Goal: Information Seeking & Learning: Find specific fact

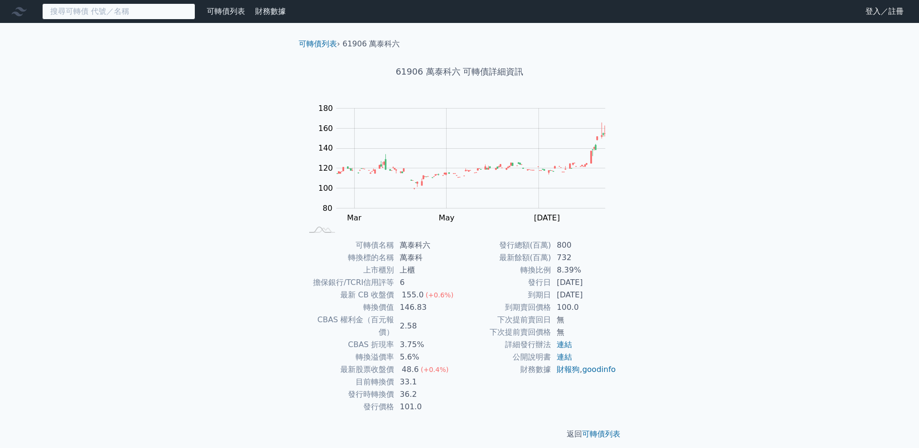
click at [132, 10] on input at bounding box center [118, 11] width 153 height 16
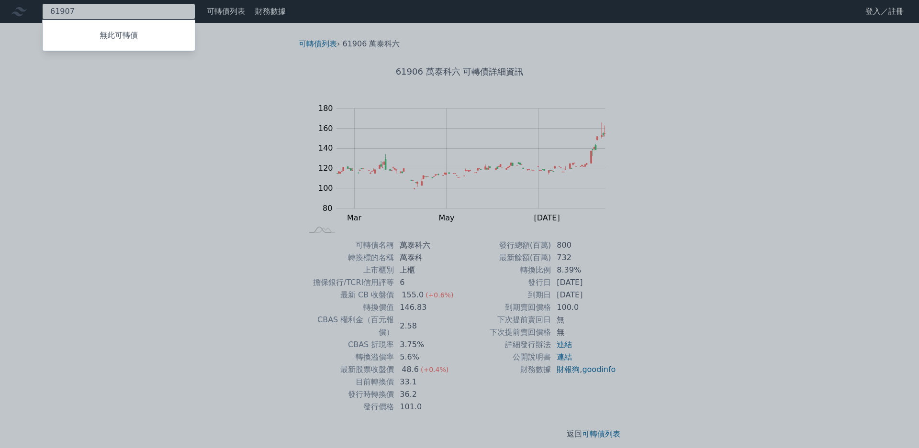
type input "61907"
click at [119, 76] on div at bounding box center [459, 224] width 919 height 448
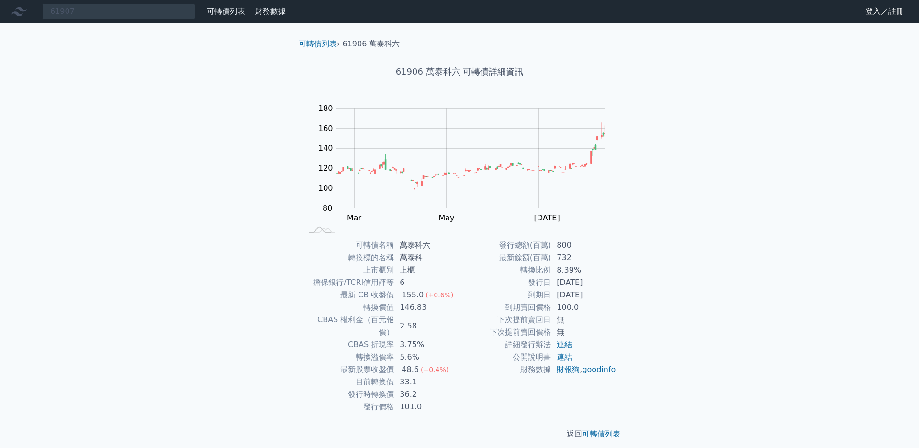
drag, startPoint x: 752, startPoint y: 141, endPoint x: 790, endPoint y: 127, distance: 40.6
click at [761, 141] on div "61907 無此可轉債 可轉債列表 財務數據 可轉債列表 財務數據 登入／註冊 登入／註冊 可轉債列表 › 61906 萬泰科六 61906 萬泰科六 可轉債…" at bounding box center [459, 228] width 919 height 456
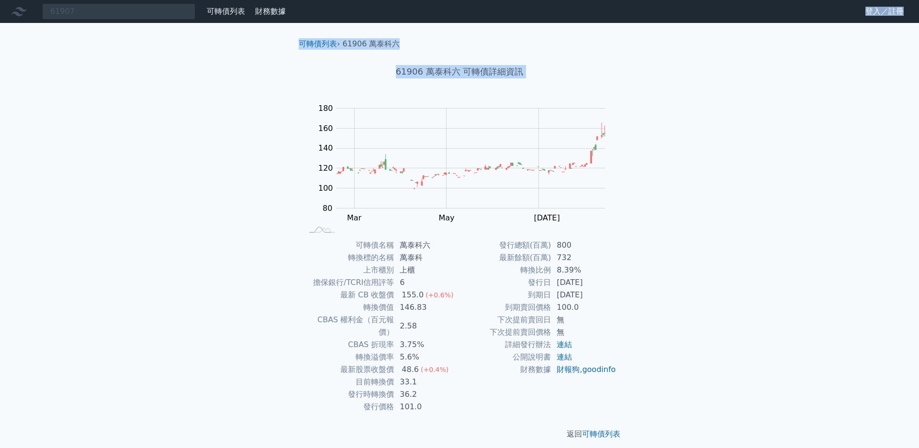
click at [709, 174] on div "61907 無此可轉債 可轉債列表 財務數據 可轉債列表 財務數據 登入／註冊 登入／註冊 可轉債列表 › 61906 萬泰科六 61906 萬泰科六 可轉債…" at bounding box center [459, 228] width 919 height 456
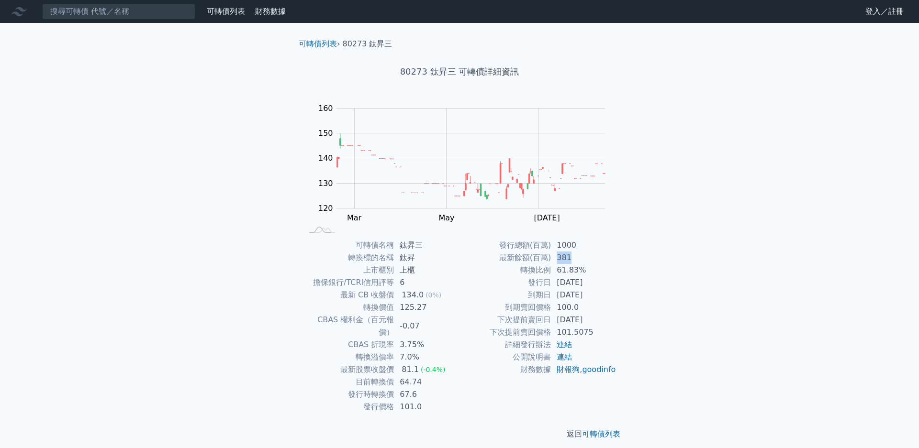
drag, startPoint x: 558, startPoint y: 257, endPoint x: 595, endPoint y: 257, distance: 37.3
click at [595, 257] on td "381" at bounding box center [584, 258] width 66 height 12
click at [688, 248] on div "可轉債列表 財務數據 可轉債列表 財務數據 登入／註冊 登入／註冊 可轉債列表 › 80273 鈦昇三 80273 鈦昇三 可轉債詳細資訊 Zoom Out …" at bounding box center [459, 228] width 919 height 456
